Goal: Register for event/course

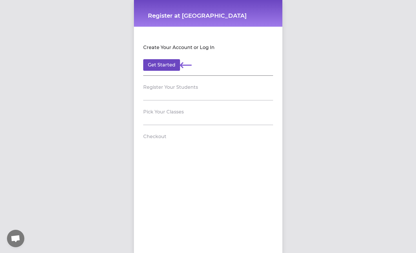
click at [165, 64] on button "Get Started" at bounding box center [161, 65] width 37 height 12
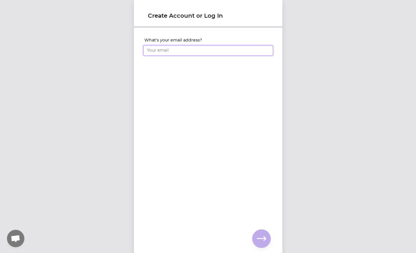
type input "[EMAIL_ADDRESS][DOMAIN_NAME]"
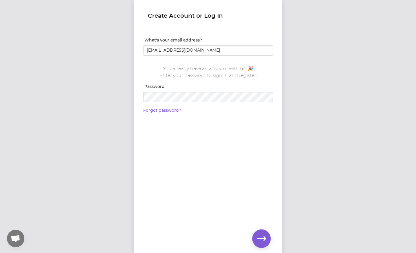
click at [260, 239] on icon "button" at bounding box center [261, 238] width 9 height 4
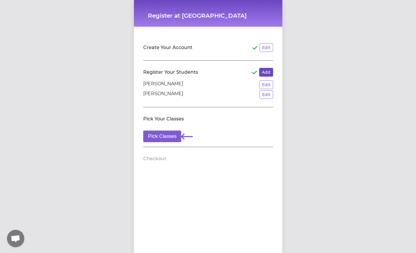
click at [269, 73] on button "Add" at bounding box center [266, 72] width 14 height 9
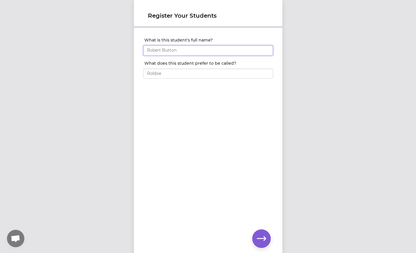
click at [200, 50] on input "What is this student's full name?" at bounding box center [208, 50] width 130 height 10
type input "[PERSON_NAME]"
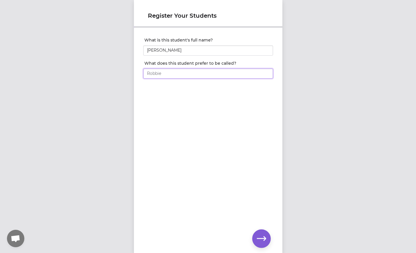
click at [189, 75] on input "What does this student prefer to be called?" at bounding box center [208, 73] width 130 height 10
type input "[PERSON_NAME]"
click at [224, 137] on div "What is this student's full name? [PERSON_NAME] What does this student prefer t…" at bounding box center [208, 131] width 149 height 206
click at [263, 239] on icon "button" at bounding box center [261, 238] width 9 height 9
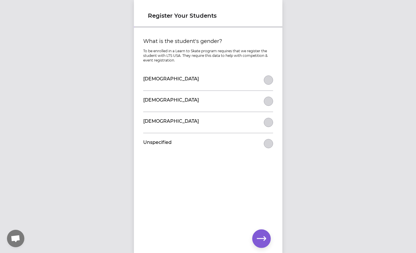
click at [266, 78] on button "What is the student's gender?" at bounding box center [268, 79] width 9 height 9
click at [261, 233] on button "button" at bounding box center [261, 238] width 19 height 19
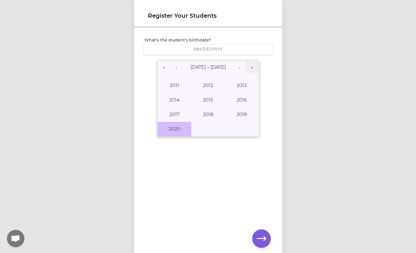
click at [178, 133] on button "2020" at bounding box center [175, 129] width 34 height 15
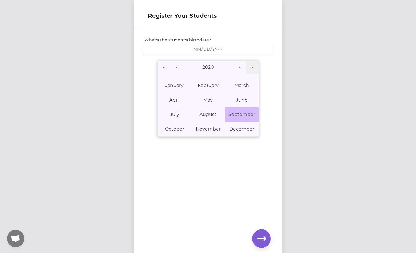
click at [254, 120] on button "September" at bounding box center [242, 114] width 34 height 15
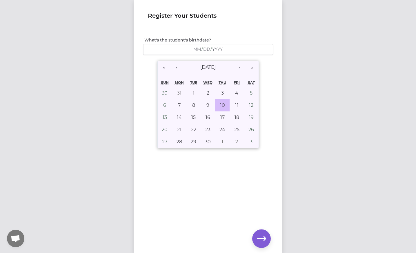
click at [227, 103] on button "10" at bounding box center [222, 105] width 15 height 12
type input "[DATE]"
type input "9"
type input "10"
type input "2020"
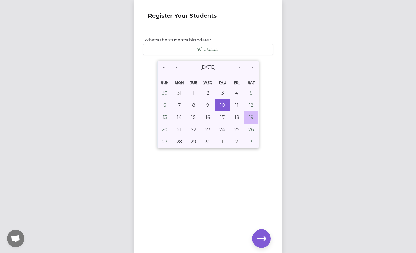
click at [250, 118] on abbr "19" at bounding box center [251, 118] width 5 height 6
type input "[DATE]"
type input "19"
click at [281, 155] on div "What's the student's birthdate? [DEMOGRAPHIC_DATA] [DEMOGRAPHIC_DATA] « ‹ [DATE…" at bounding box center [208, 131] width 149 height 206
click at [260, 243] on icon "button" at bounding box center [261, 238] width 9 height 9
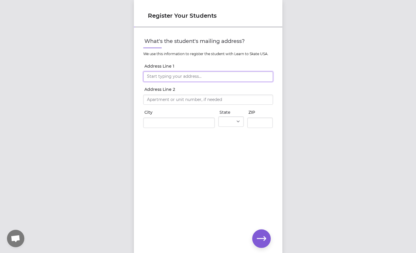
click at [218, 75] on input "Address Line 1" at bounding box center [208, 76] width 130 height 10
type input "[STREET_ADDRESS][PERSON_NAME]"
type input "[PERSON_NAME]"
select select "MT"
type input "59929"
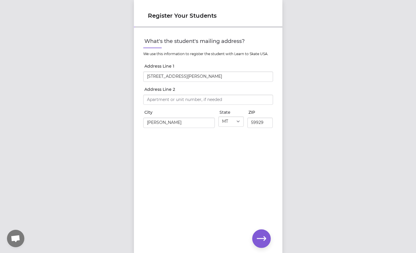
click at [259, 238] on icon "button" at bounding box center [261, 238] width 9 height 9
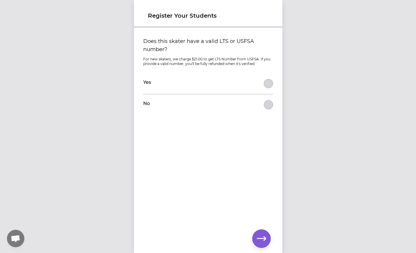
click at [272, 103] on button "Does this skater have a valid LTS or USFSA number?" at bounding box center [268, 104] width 9 height 9
click at [259, 238] on icon "button" at bounding box center [261, 238] width 9 height 4
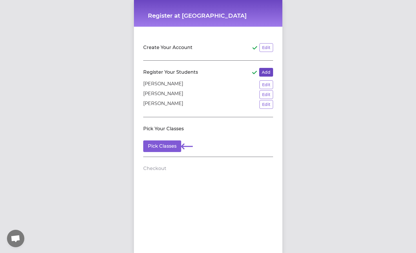
click at [270, 75] on button "Add" at bounding box center [266, 72] width 14 height 9
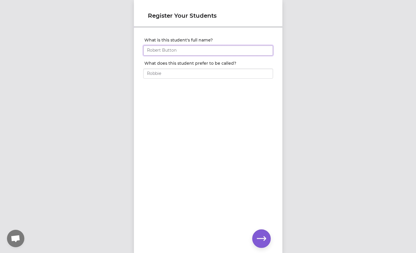
click at [176, 47] on input "What is this student's full name?" at bounding box center [208, 50] width 130 height 10
type input "[PERSON_NAME]"
click at [263, 241] on icon "button" at bounding box center [261, 238] width 9 height 9
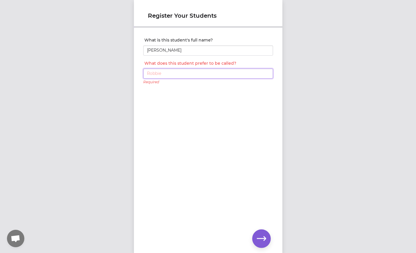
click at [180, 77] on input "What does this student prefer to be called?" at bounding box center [208, 73] width 130 height 10
type input "[PERSON_NAME]"
click at [216, 135] on div "What is this student's full name? [PERSON_NAME] What does this student prefer t…" at bounding box center [208, 131] width 149 height 206
click at [260, 238] on icon "button" at bounding box center [261, 238] width 9 height 4
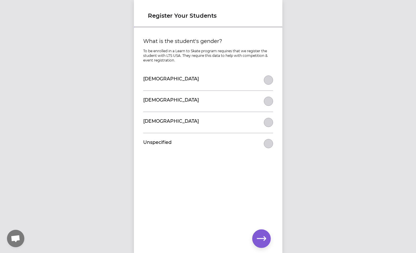
click at [272, 85] on div "[DEMOGRAPHIC_DATA]" at bounding box center [208, 80] width 130 height 21
click at [271, 80] on button "What is the student's gender?" at bounding box center [268, 79] width 9 height 9
click at [266, 247] on button "button" at bounding box center [261, 238] width 19 height 19
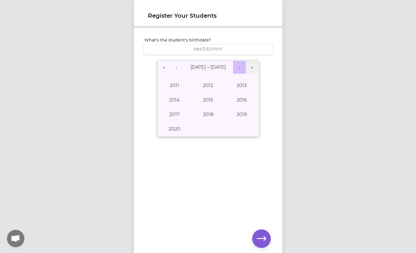
click at [243, 68] on button "›" at bounding box center [239, 67] width 13 height 13
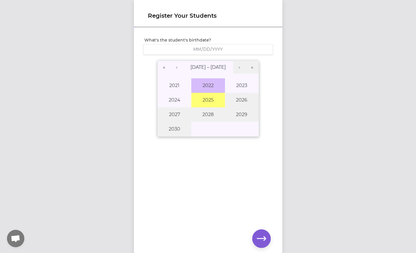
click at [203, 83] on button "2022" at bounding box center [208, 85] width 34 height 15
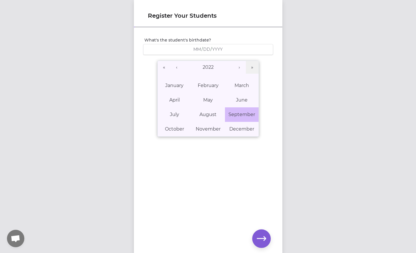
click at [235, 110] on button "September" at bounding box center [242, 114] width 34 height 15
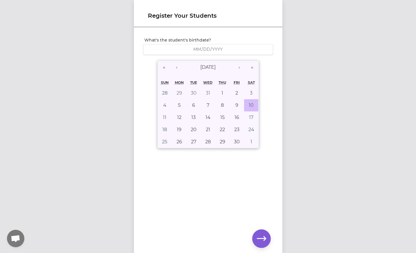
click at [252, 107] on abbr "10" at bounding box center [251, 105] width 5 height 6
type input "[DATE]"
type input "9"
type input "10"
type input "2022"
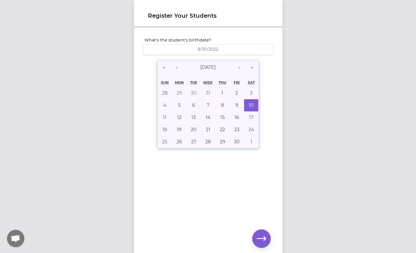
click at [269, 111] on div "« ‹ [DATE] › » [PERSON_NAME] Wed Thu Fri Sat 28 29 30 31 1 2 3 4 5 6 7 8 9 10 1…" at bounding box center [208, 104] width 130 height 90
click at [242, 191] on div "What's the student's birthdate? [DEMOGRAPHIC_DATA] [DEMOGRAPHIC_DATA] « ‹ [DATE…" at bounding box center [208, 131] width 149 height 206
click at [263, 241] on icon "button" at bounding box center [261, 238] width 9 height 9
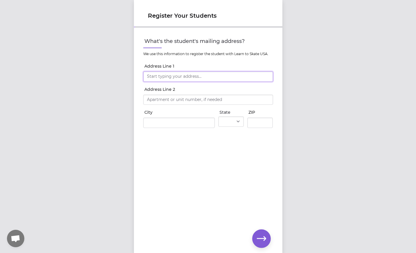
click at [194, 78] on input "Address Line 1" at bounding box center [208, 76] width 130 height 10
type input "[STREET_ADDRESS][PERSON_NAME]"
type input "[PERSON_NAME]"
select select "MT"
type input "59929"
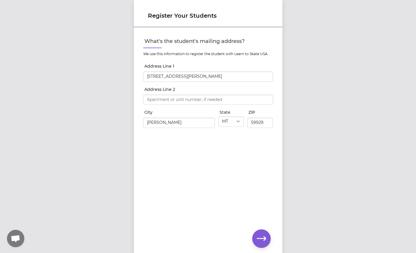
click at [268, 239] on button "button" at bounding box center [261, 238] width 19 height 19
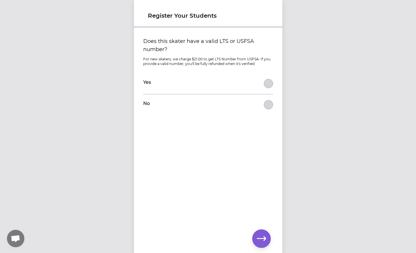
click at [267, 107] on button "Does this skater have a valid LTS or USFSA number?" at bounding box center [268, 104] width 9 height 9
click at [263, 236] on icon "button" at bounding box center [261, 238] width 9 height 9
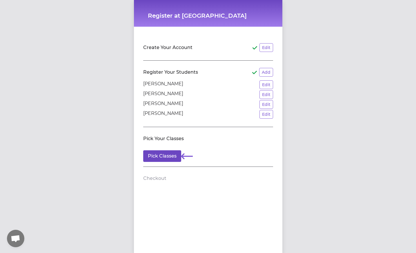
click at [166, 161] on button "Pick Classes" at bounding box center [162, 156] width 38 height 12
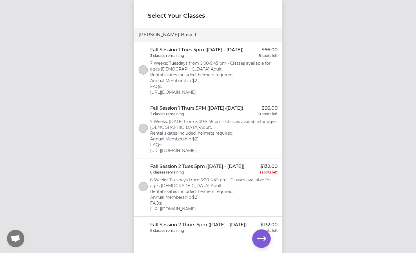
click at [146, 68] on button "select class" at bounding box center [143, 69] width 9 height 9
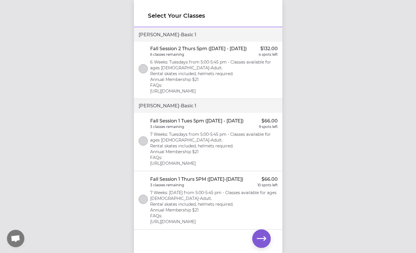
scroll to position [178, 0]
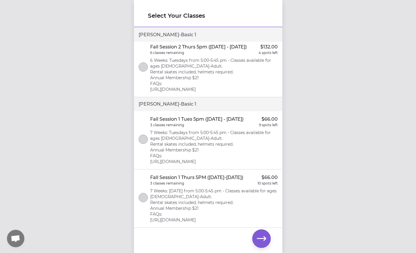
click at [143, 144] on button "select class" at bounding box center [143, 139] width 9 height 9
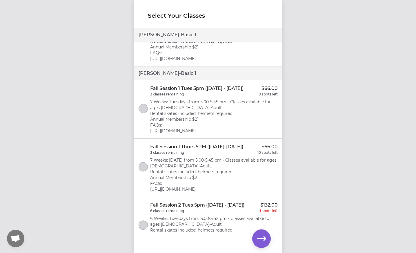
scroll to position [462, 0]
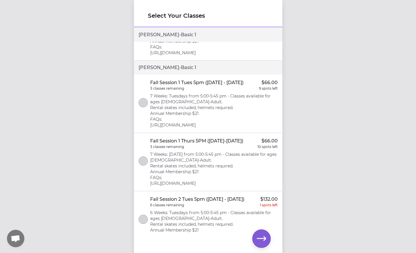
click at [143, 107] on button "select class" at bounding box center [143, 102] width 9 height 9
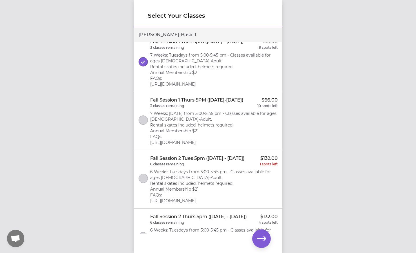
scroll to position [502, 0]
click at [260, 241] on icon "button" at bounding box center [261, 238] width 9 height 9
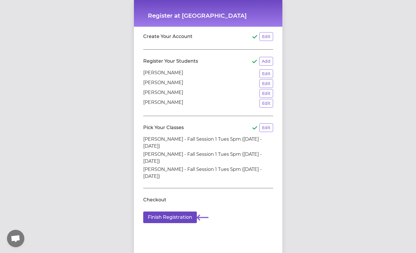
scroll to position [11, 0]
click at [176, 217] on button "Finish Registration" at bounding box center [170, 217] width 54 height 12
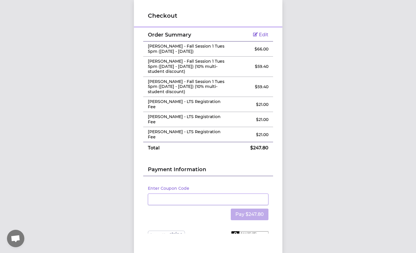
scroll to position [8, 0]
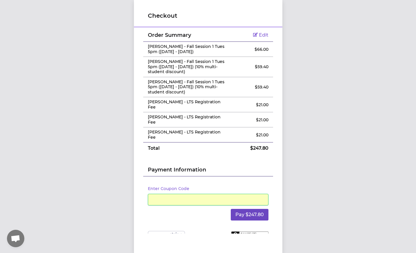
click at [249, 209] on button "Pay $247.80" at bounding box center [250, 215] width 38 height 12
click at [246, 209] on button "Pay $247.80" at bounding box center [250, 215] width 38 height 12
